Goal: Information Seeking & Learning: Learn about a topic

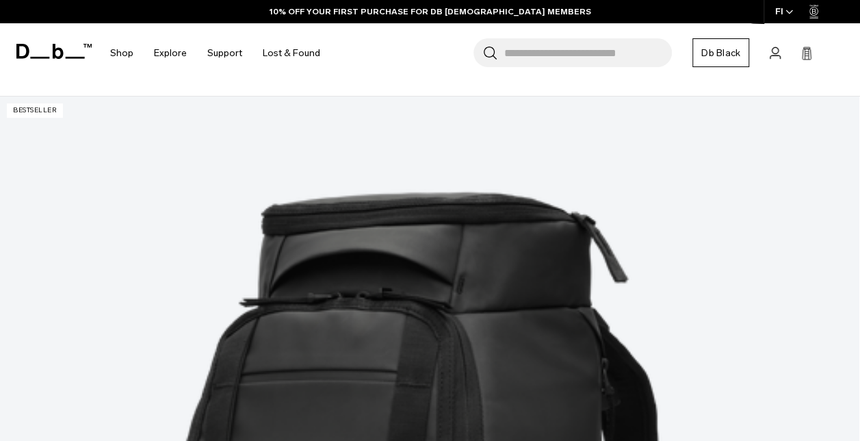
scroll to position [237, 0]
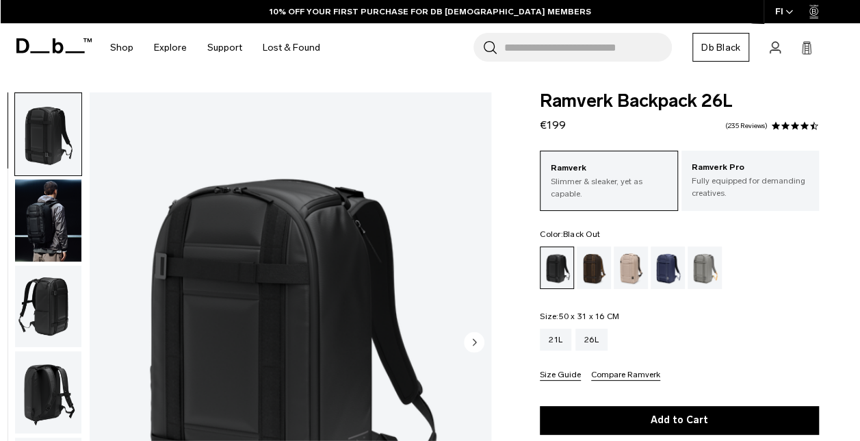
scroll to position [73, 0]
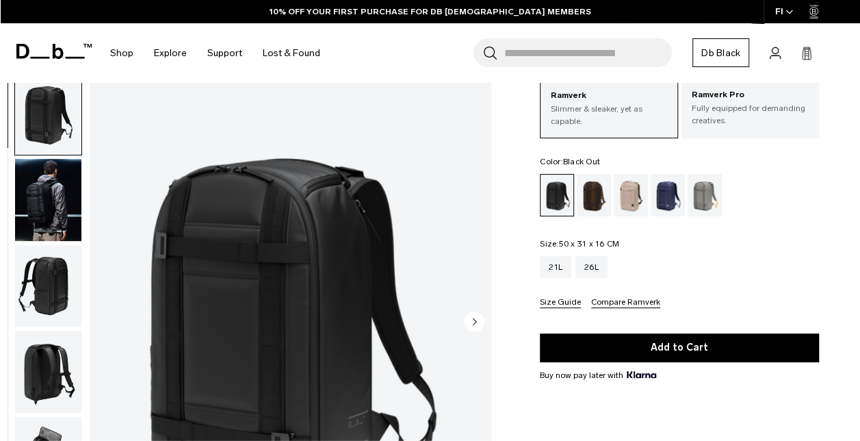
click at [55, 187] on img "button" at bounding box center [48, 200] width 66 height 82
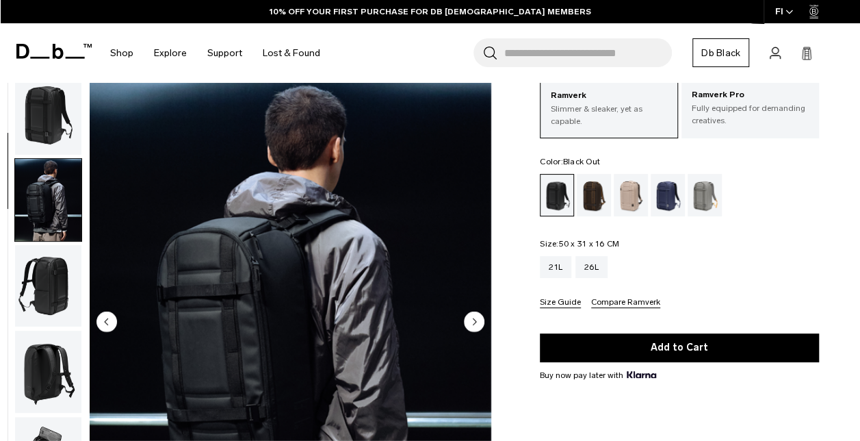
scroll to position [86, 0]
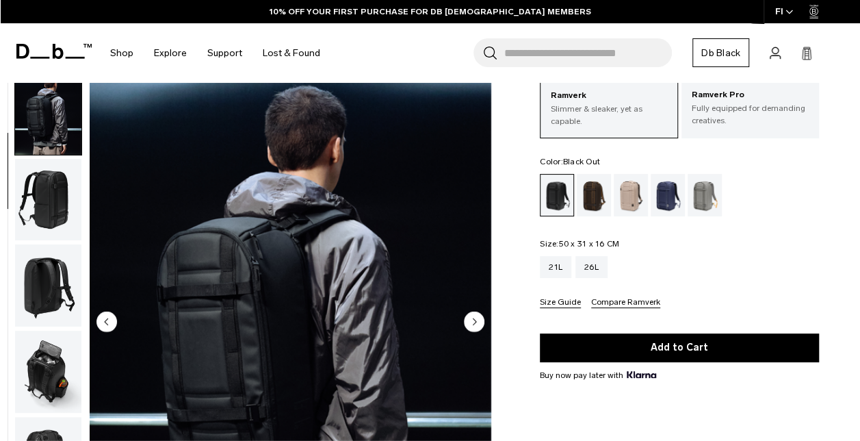
click at [54, 205] on img "button" at bounding box center [48, 200] width 66 height 82
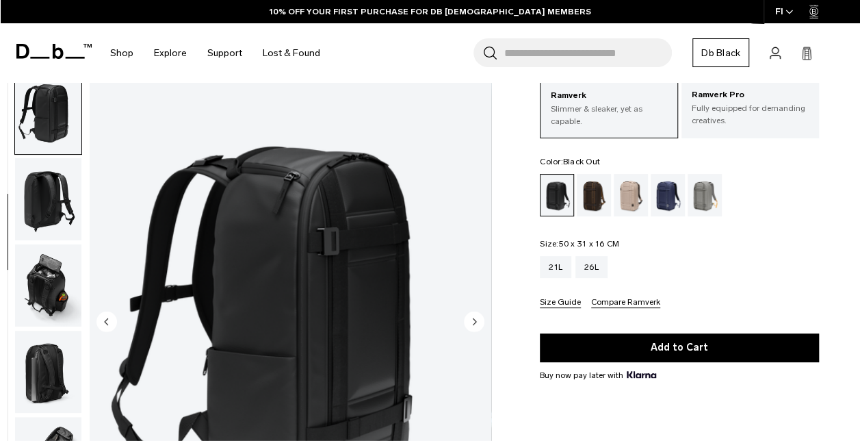
click at [54, 205] on img "button" at bounding box center [48, 199] width 66 height 82
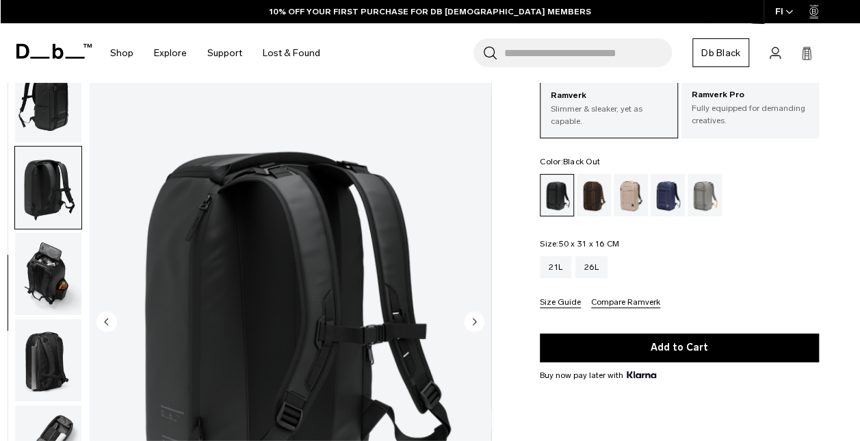
click at [54, 205] on img "button" at bounding box center [48, 187] width 66 height 82
click at [62, 269] on img "button" at bounding box center [48, 274] width 66 height 82
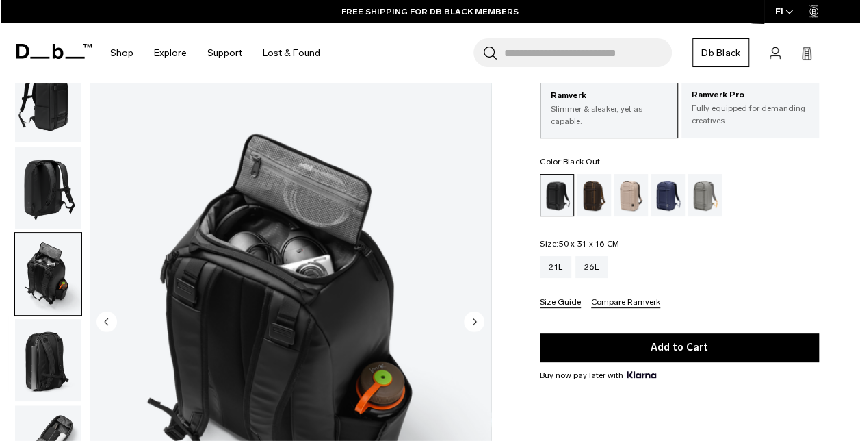
click at [59, 339] on img "button" at bounding box center [48, 360] width 66 height 82
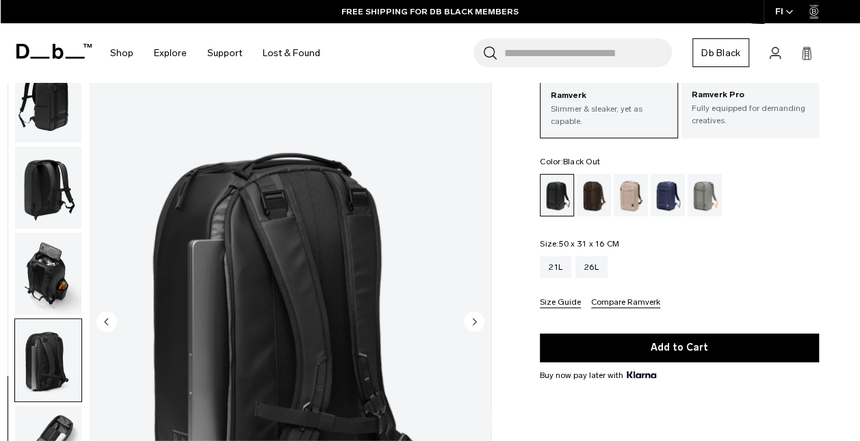
click at [55, 419] on img "button" at bounding box center [48, 446] width 66 height 82
